Goal: Information Seeking & Learning: Learn about a topic

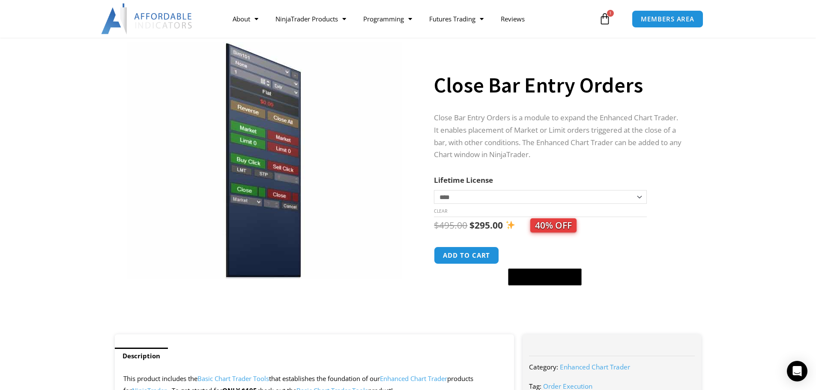
scroll to position [50, 0]
click at [453, 195] on select "**********" at bounding box center [540, 197] width 213 height 14
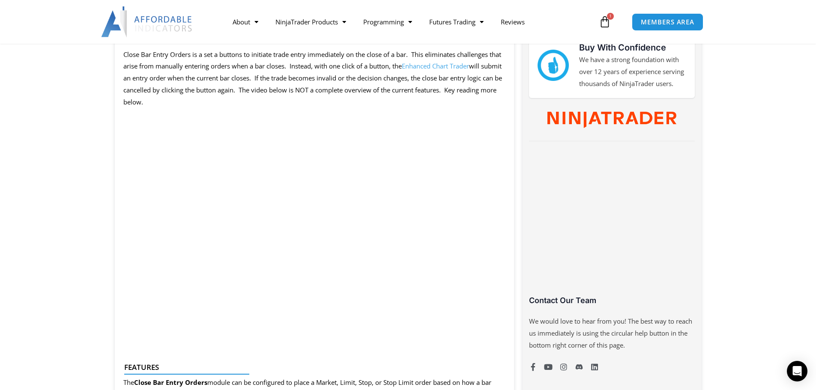
scroll to position [464, 0]
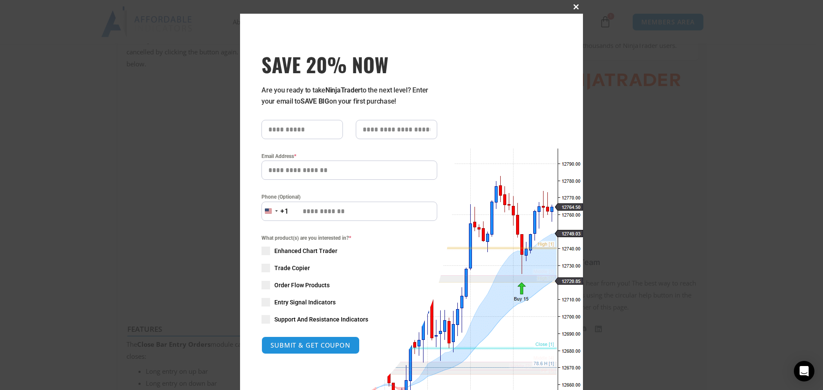
drag, startPoint x: 572, startPoint y: 5, endPoint x: 653, endPoint y: 128, distance: 147.5
click at [572, 5] on span at bounding box center [576, 6] width 14 height 5
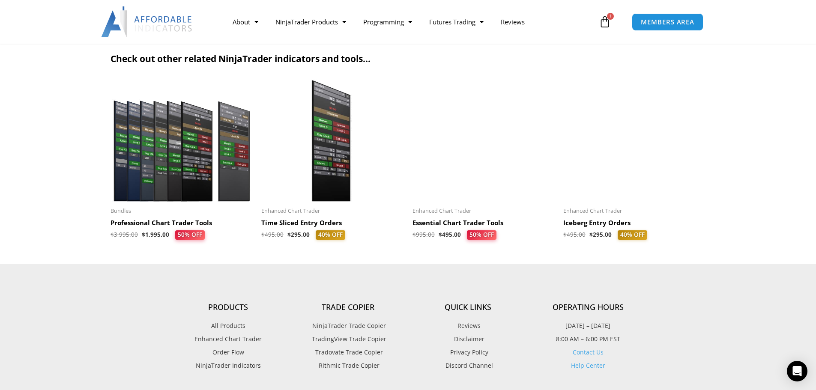
scroll to position [1520, 0]
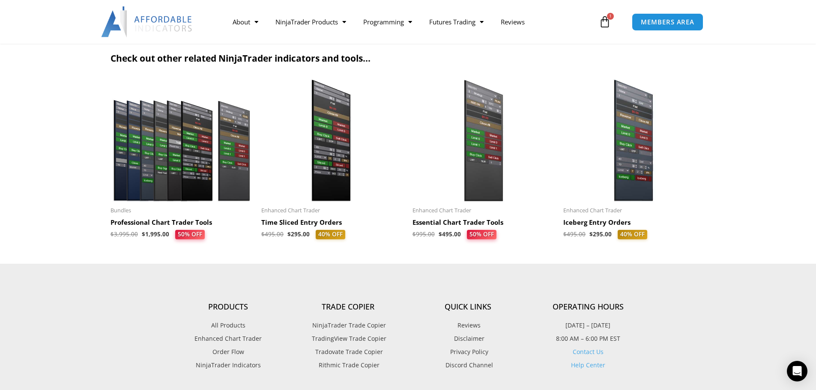
click at [340, 174] on img at bounding box center [332, 140] width 143 height 123
click at [337, 156] on img at bounding box center [332, 140] width 143 height 123
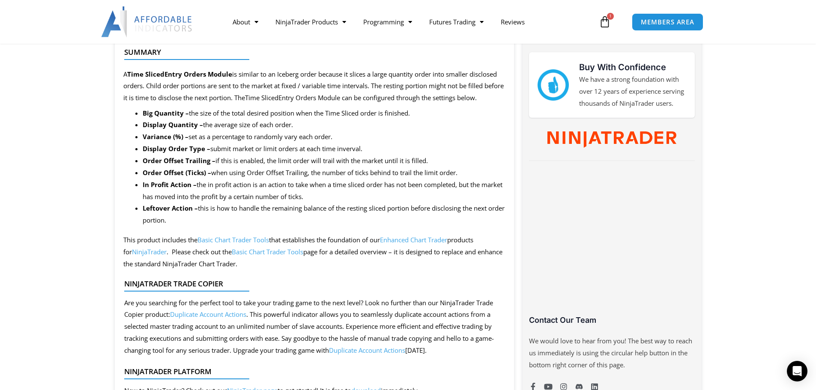
scroll to position [405, 0]
drag, startPoint x: 325, startPoint y: 179, endPoint x: 412, endPoint y: 253, distance: 114.6
click at [412, 245] on link "Enhanced Chart Trader" at bounding box center [413, 240] width 67 height 9
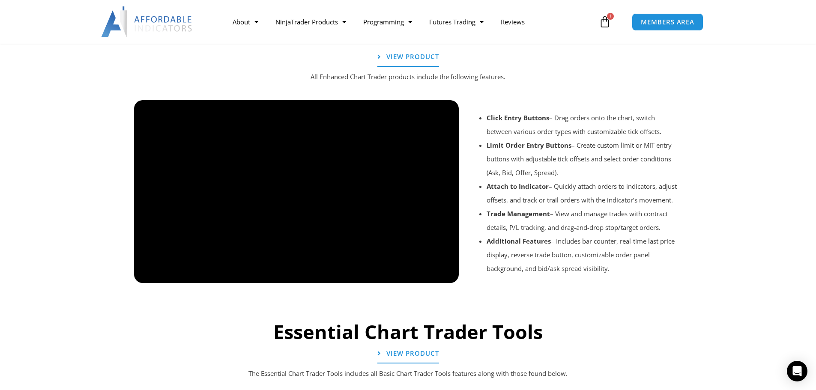
scroll to position [666, 0]
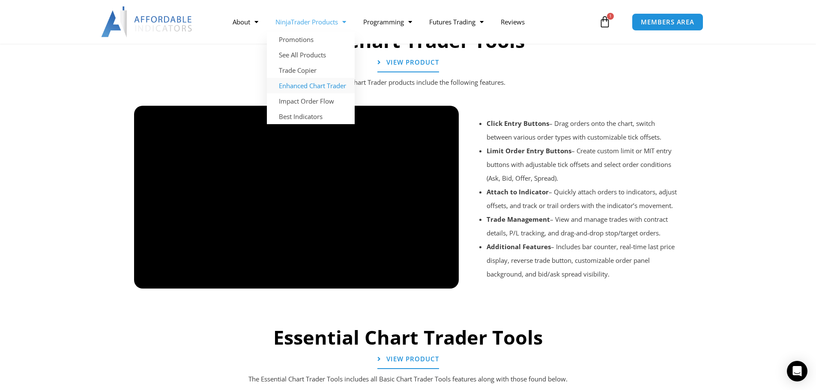
click at [320, 27] on link "NinjaTrader Products" at bounding box center [311, 22] width 88 height 20
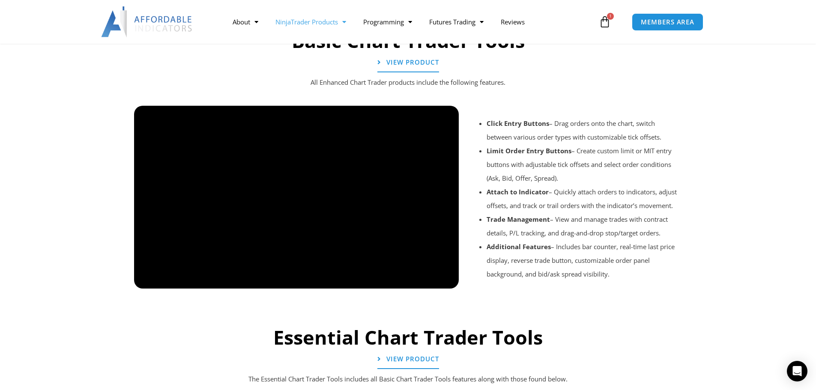
click at [320, 27] on link "NinjaTrader Products" at bounding box center [311, 22] width 88 height 20
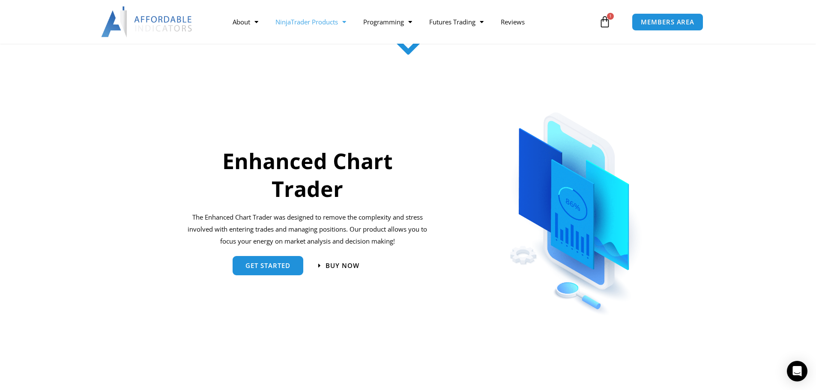
scroll to position [315, 0]
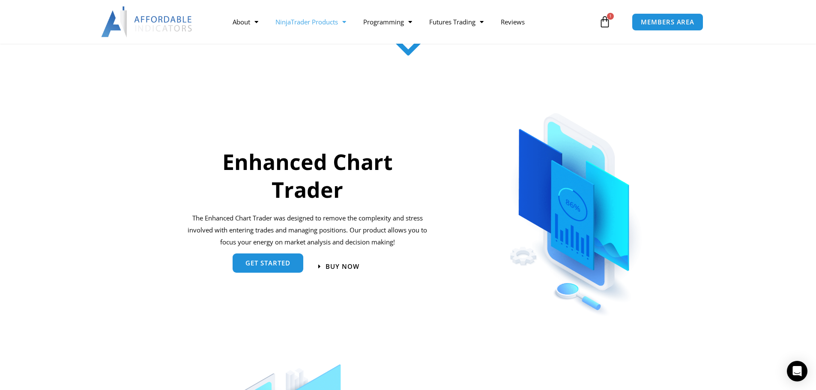
click at [277, 259] on link "get started" at bounding box center [268, 263] width 71 height 19
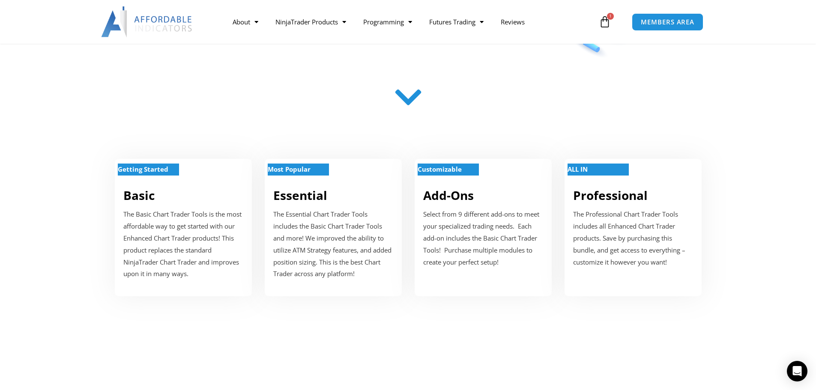
scroll to position [262, 0]
click at [493, 213] on p "Select from 9 different add-ons to meet your specialized trading needs. Each ad…" at bounding box center [483, 239] width 120 height 60
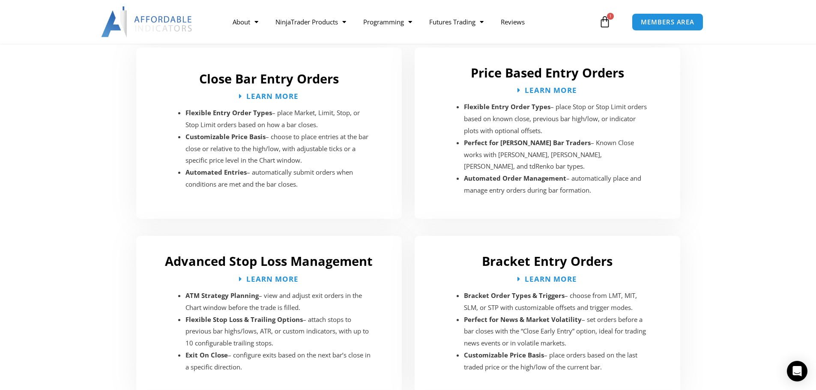
scroll to position [1275, 0]
click at [553, 79] on h2 "Price Based Entry Orders" at bounding box center [547, 73] width 249 height 16
click at [553, 91] on span "Learn More" at bounding box center [551, 91] width 57 height 8
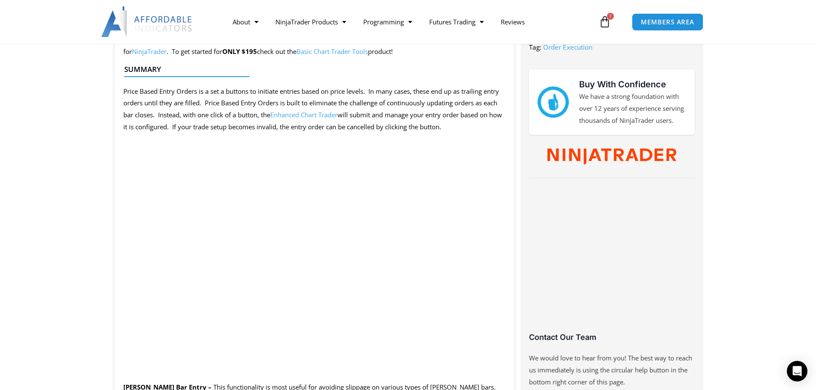
scroll to position [389, 0]
